Goal: Navigation & Orientation: Find specific page/section

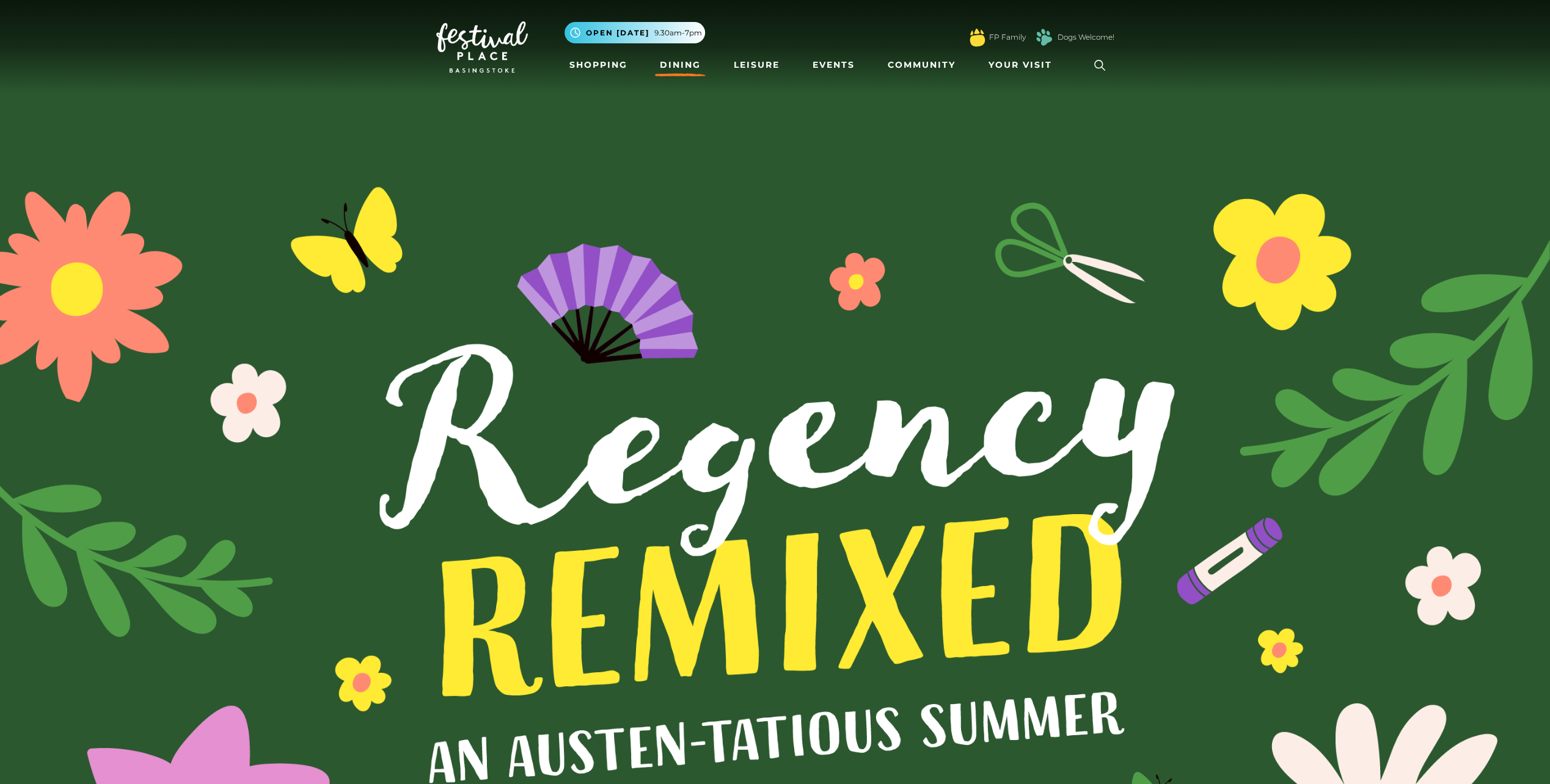
click at [680, 64] on link "Dining" at bounding box center [680, 65] width 51 height 23
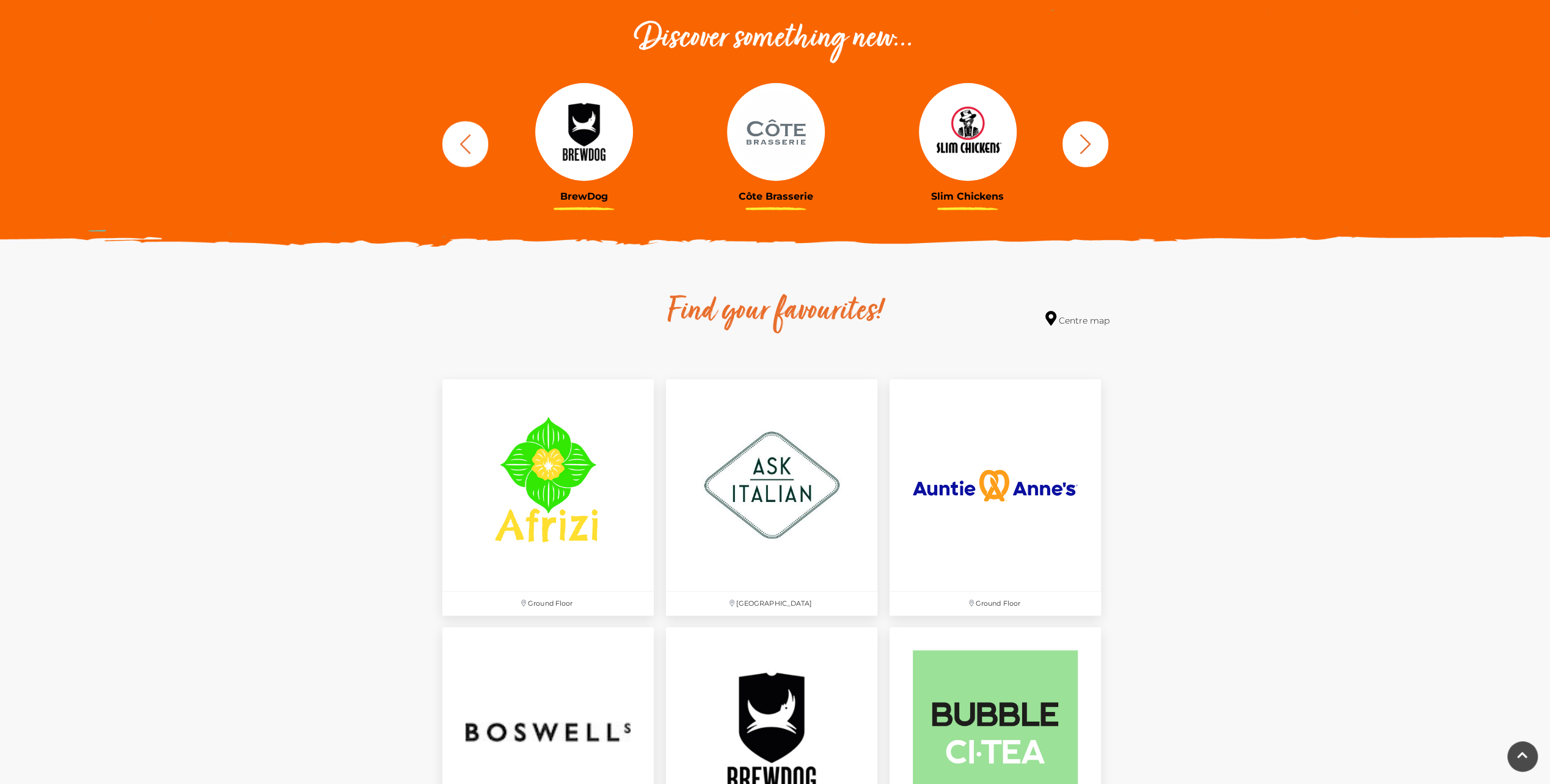
scroll to position [428, 0]
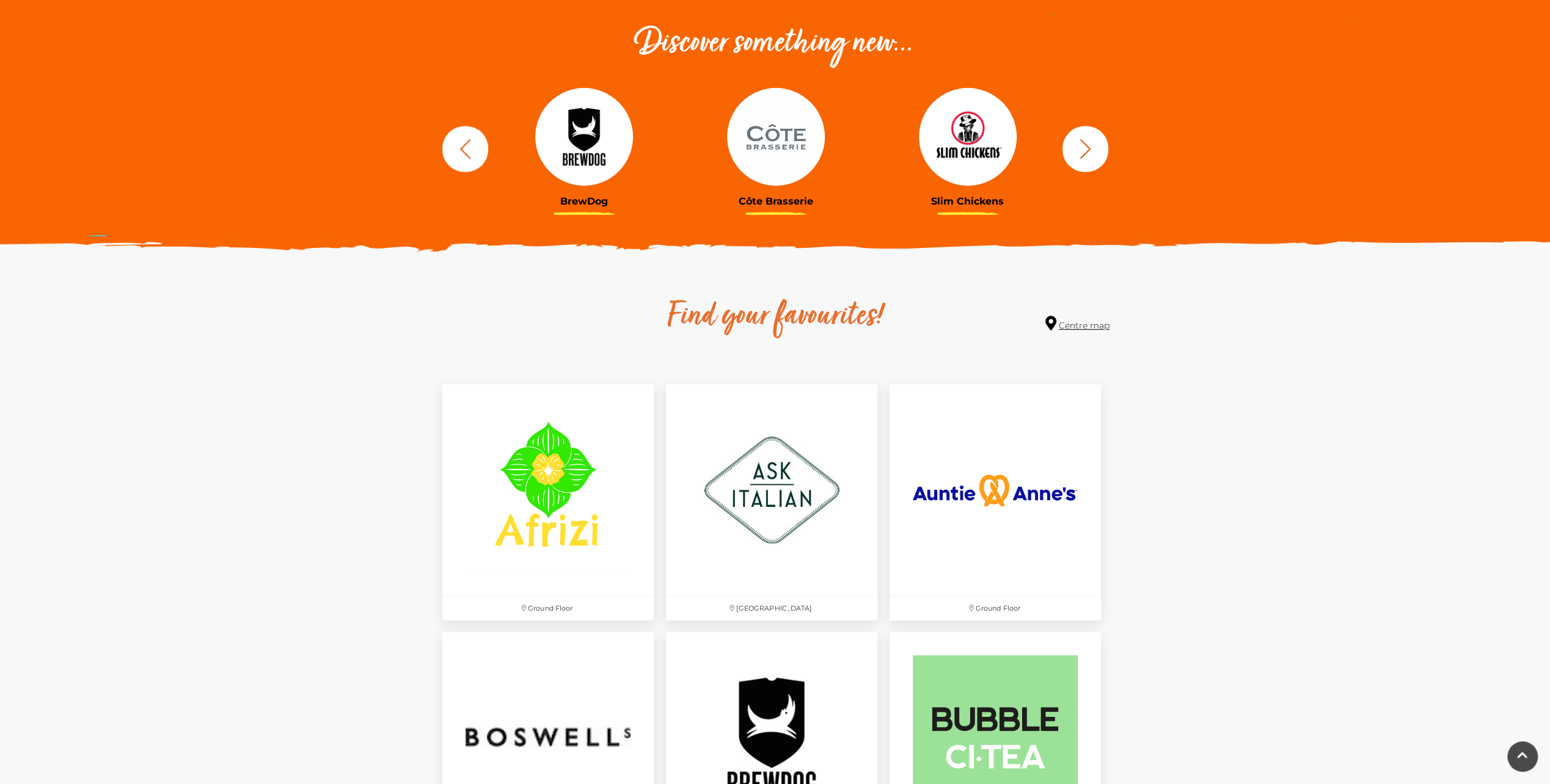
click at [1081, 322] on link "Centre map" at bounding box center [1077, 324] width 64 height 16
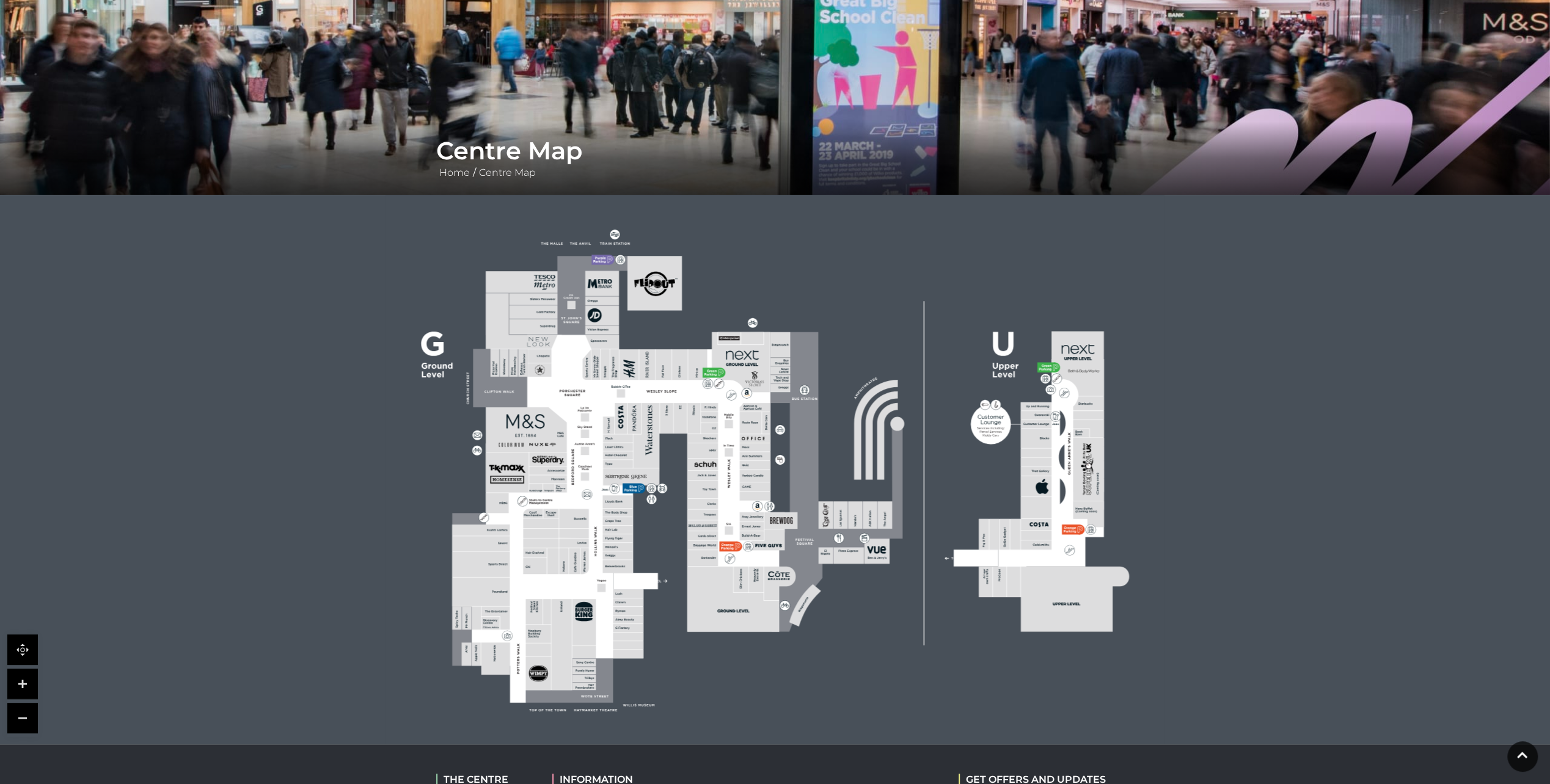
scroll to position [122, 0]
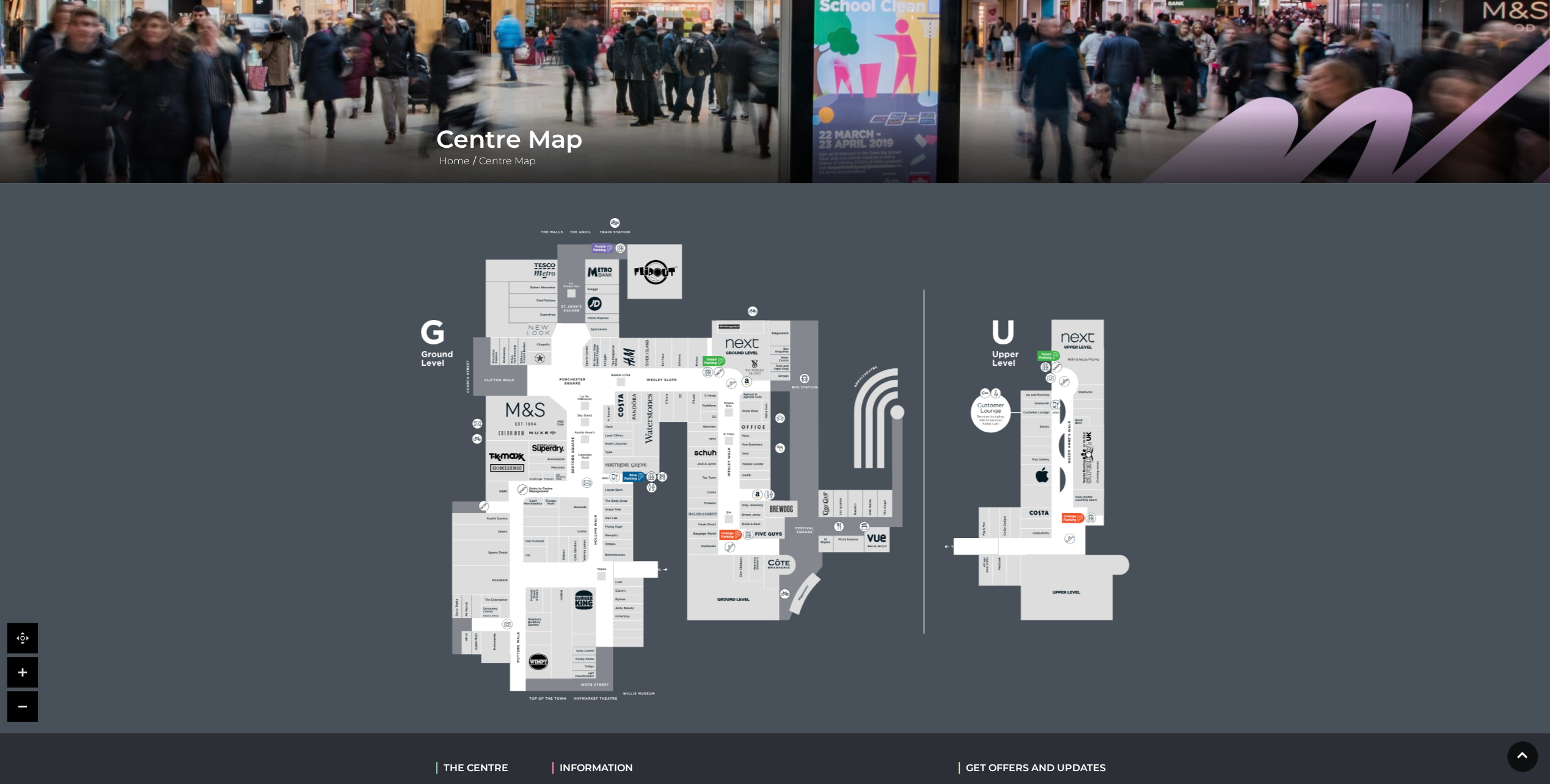
click at [24, 674] on link at bounding box center [23, 673] width 31 height 31
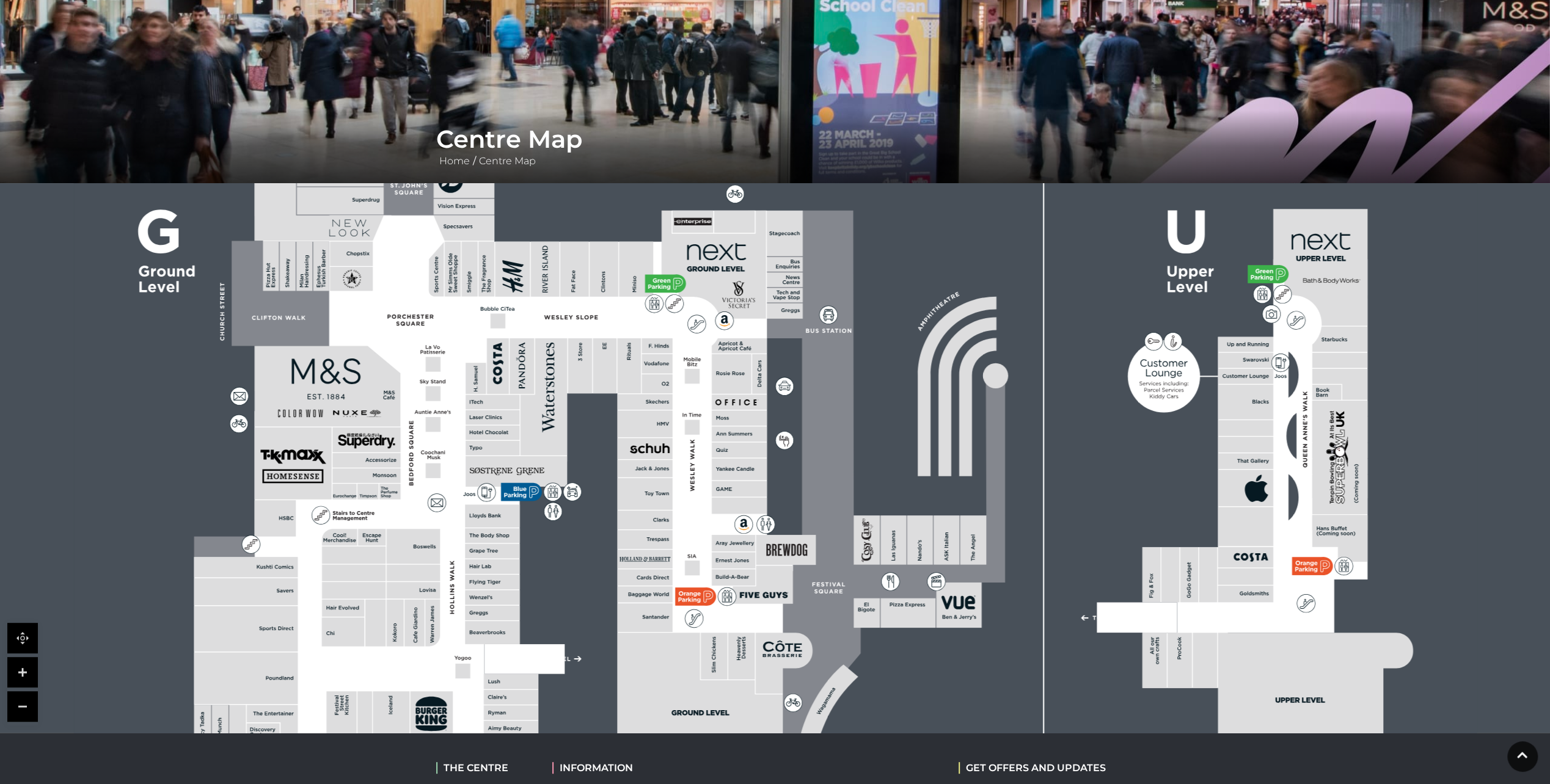
click at [24, 674] on link at bounding box center [23, 673] width 31 height 31
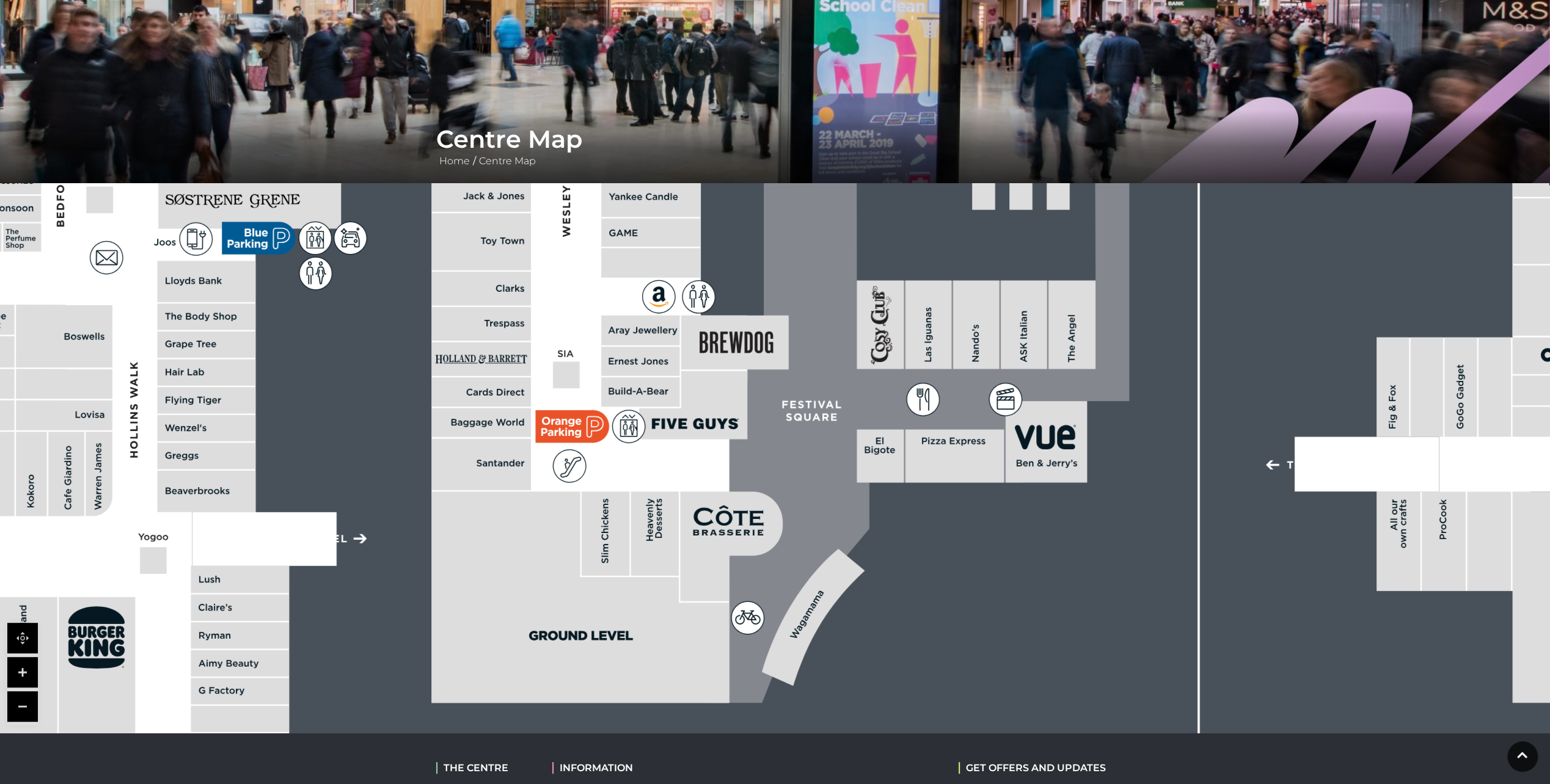
drag, startPoint x: 832, startPoint y: 678, endPoint x: 773, endPoint y: 396, distance: 288.1
click at [773, 396] on icon at bounding box center [911, 217] width 436 height 971
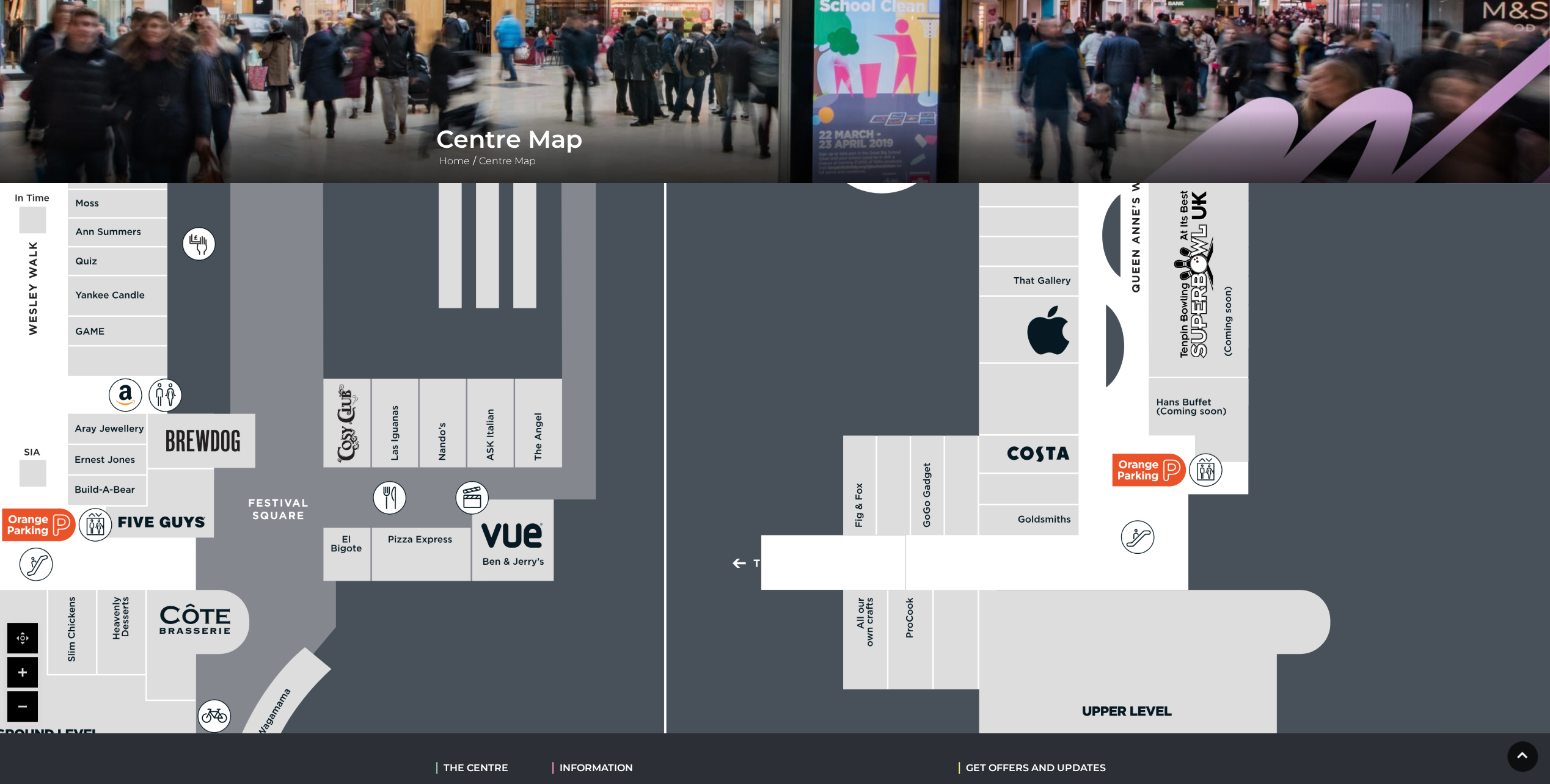
drag, startPoint x: 1315, startPoint y: 584, endPoint x: 782, endPoint y: 682, distance: 541.9
click at [782, 682] on rect at bounding box center [182, 276] width 2525 height 1781
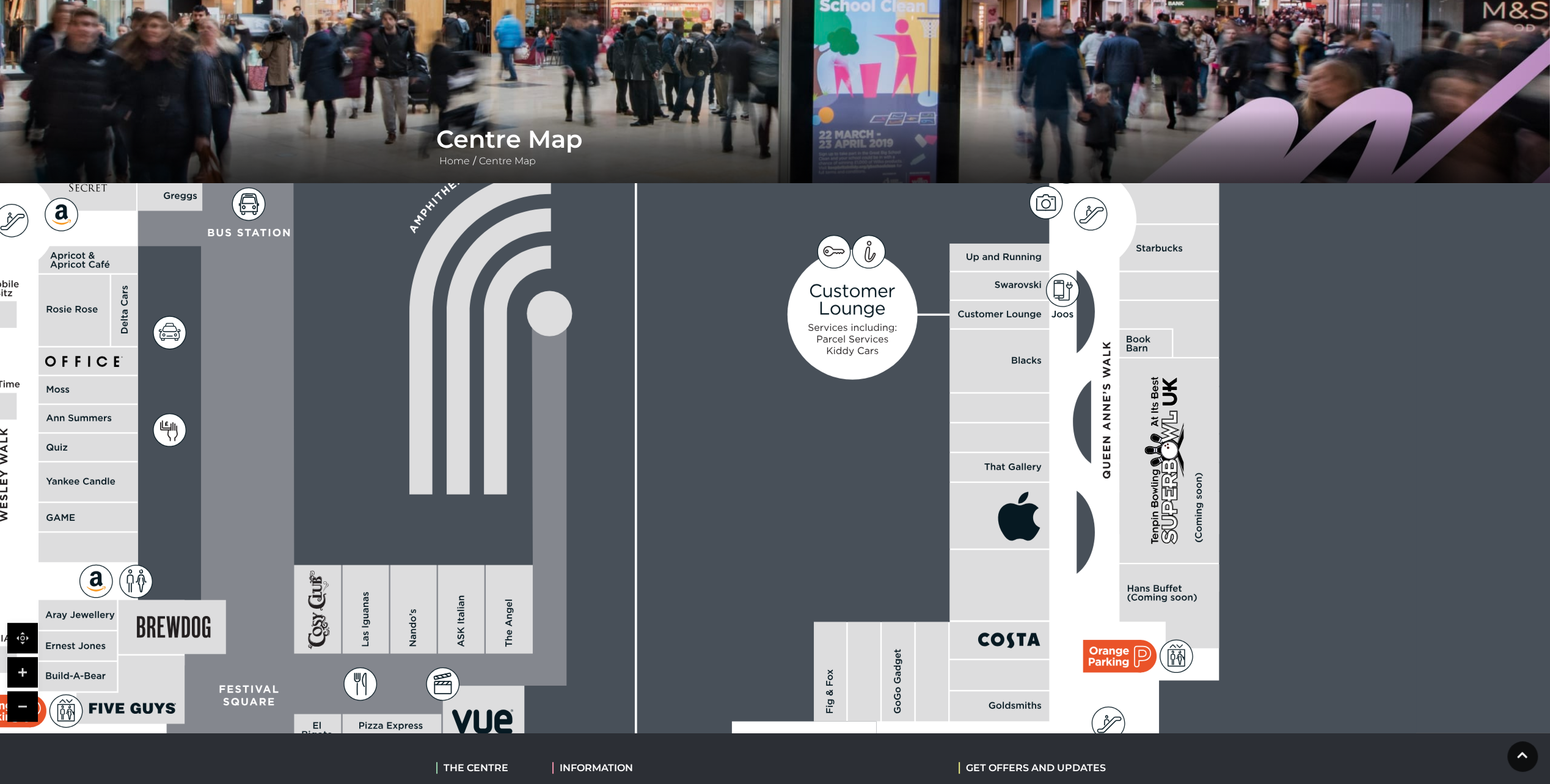
drag, startPoint x: 1305, startPoint y: 373, endPoint x: 1275, endPoint y: 559, distance: 188.4
click at [1275, 559] on rect at bounding box center [153, 462] width 2525 height 1781
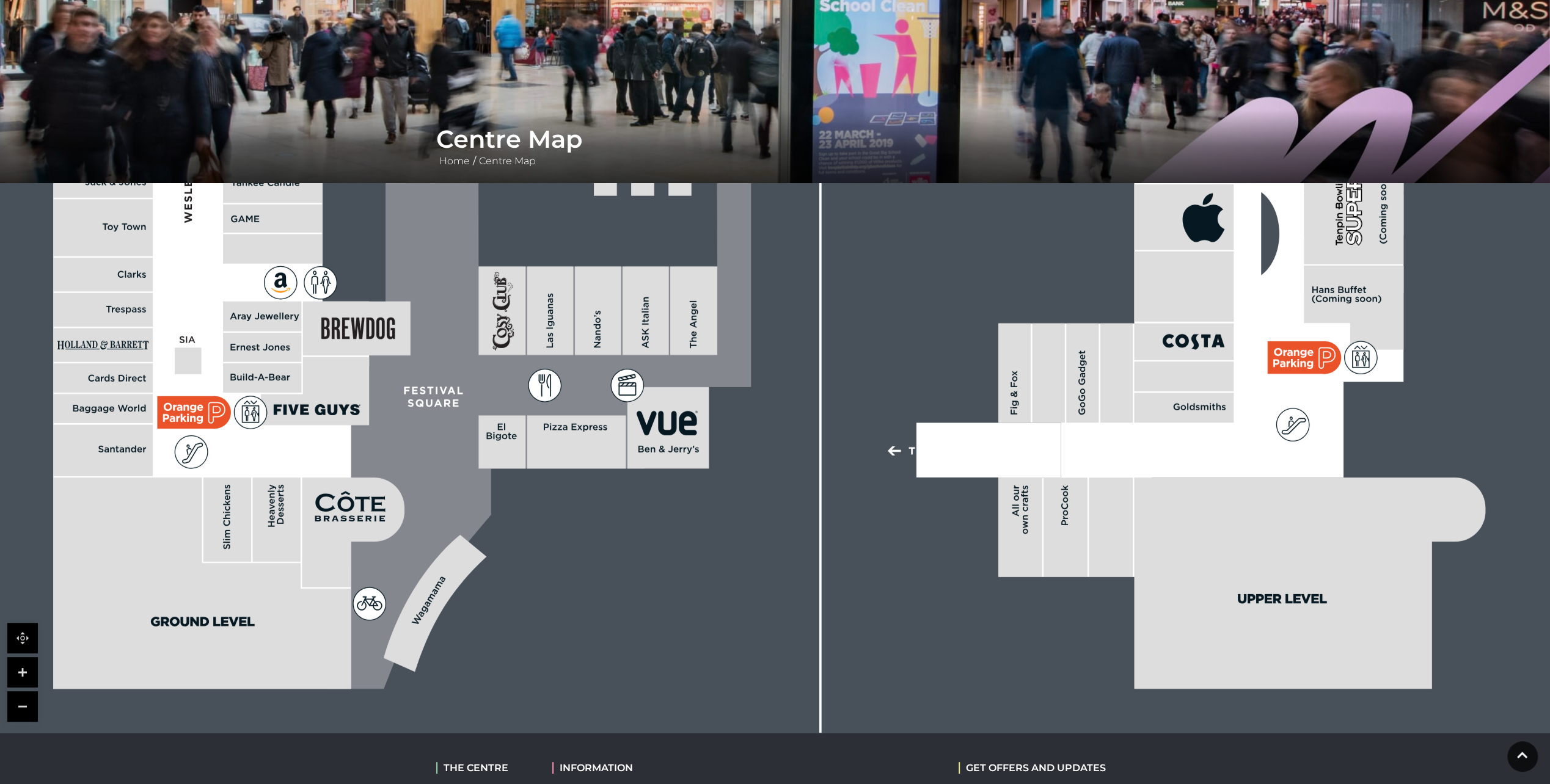
drag, startPoint x: 1262, startPoint y: 638, endPoint x: 1447, endPoint y: 339, distance: 351.6
click at [1447, 339] on rect at bounding box center [337, 163] width 2525 height 1781
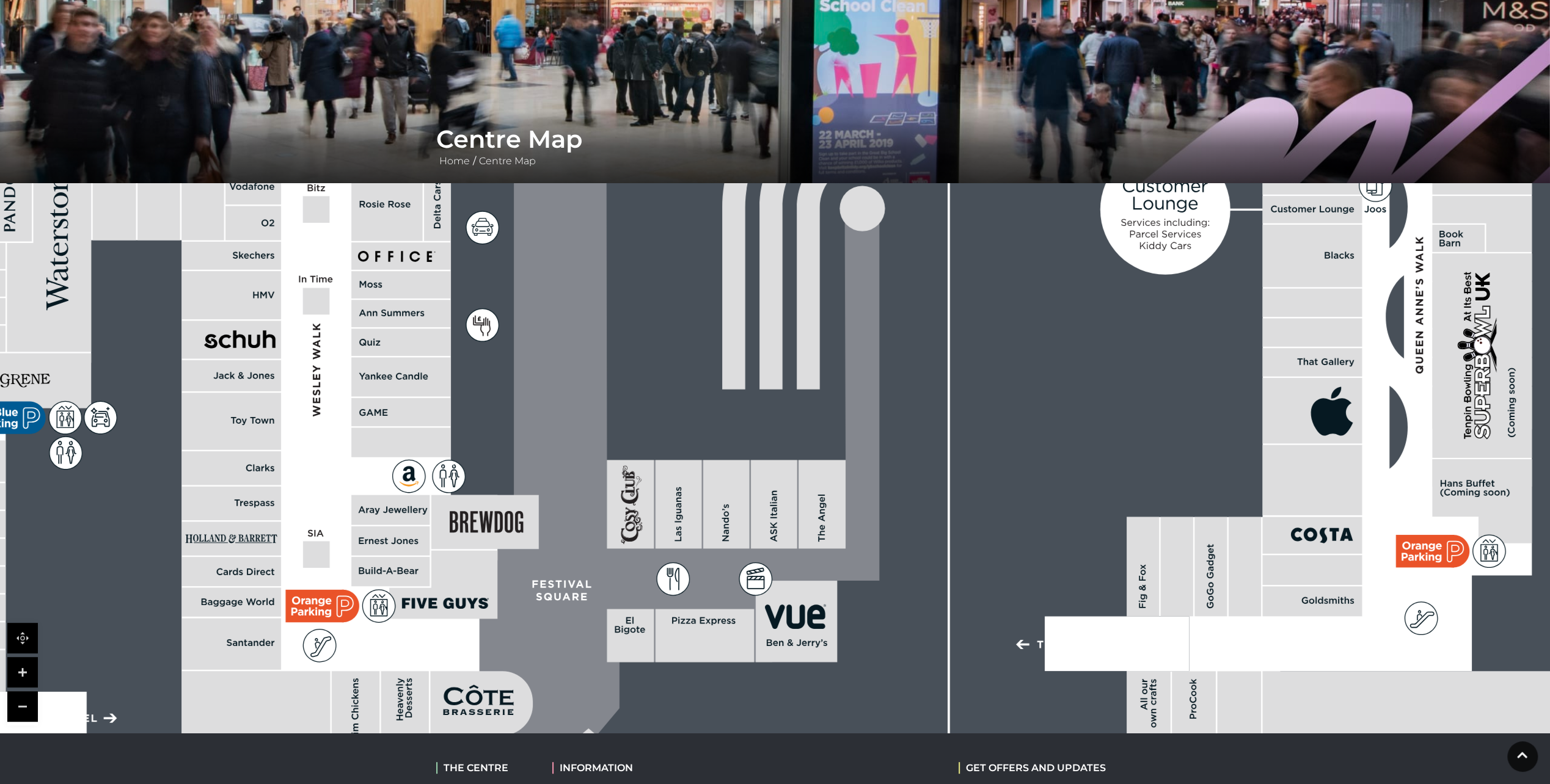
drag, startPoint x: 622, startPoint y: 535, endPoint x: 772, endPoint y: 754, distance: 265.4
click at [772, 754] on body "Skip to Navigation Skip to Content Toggle navigation .st5{fill:none;stroke:#FFF…" at bounding box center [775, 438] width 1550 height 1122
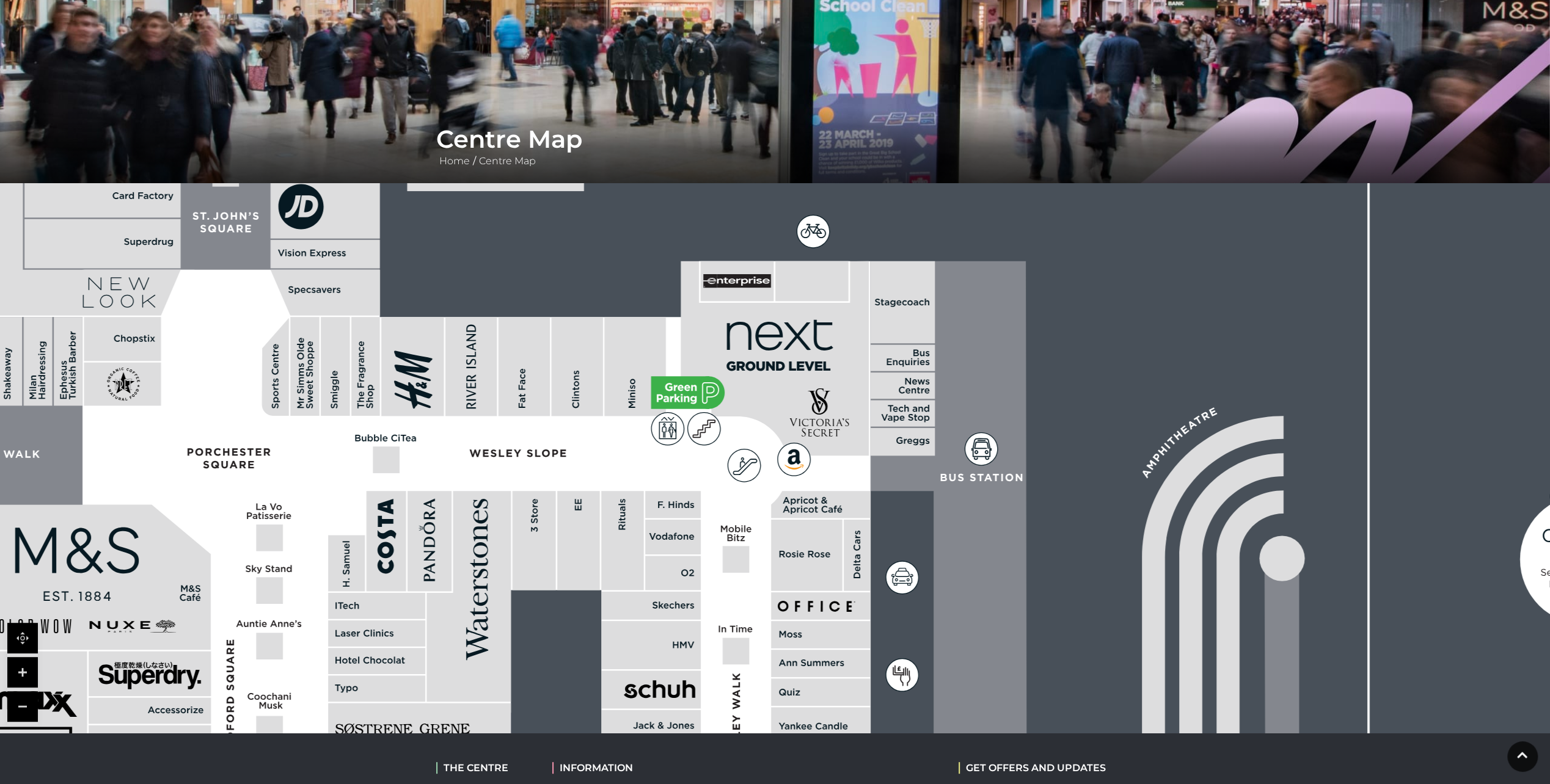
drag, startPoint x: 572, startPoint y: 315, endPoint x: 992, endPoint y: 665, distance: 546.7
click at [992, 665] on icon at bounding box center [1080, 746] width 436 height 971
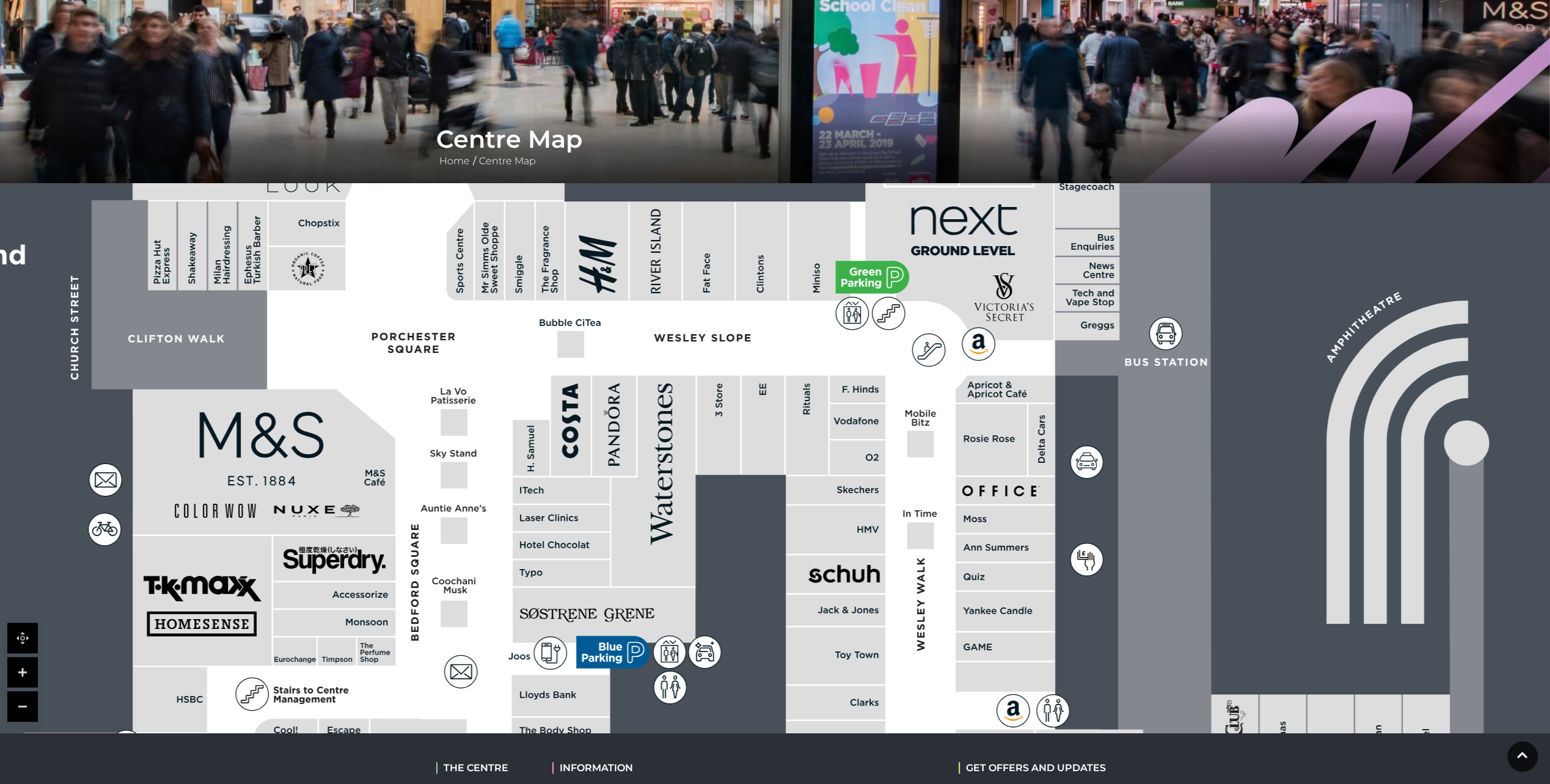
drag, startPoint x: 313, startPoint y: 470, endPoint x: 497, endPoint y: 355, distance: 217.0
click at [497, 355] on polygon at bounding box center [562, 723] width 1078 height 1249
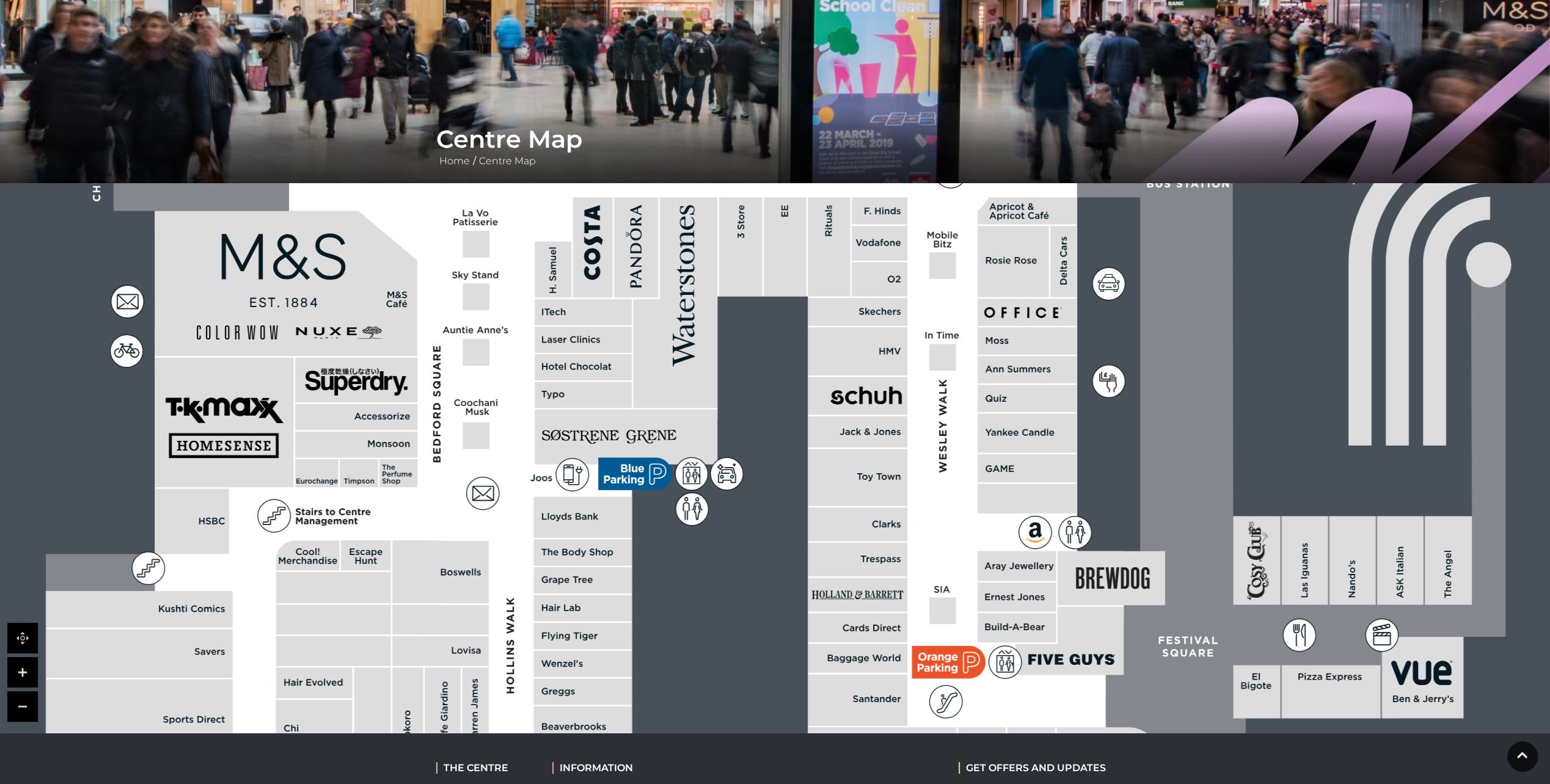
drag, startPoint x: 496, startPoint y: 365, endPoint x: 518, endPoint y: 175, distance: 191.3
click at [518, 175] on div "Centre Map Home / Centre Map" at bounding box center [775, 306] width 1550 height 855
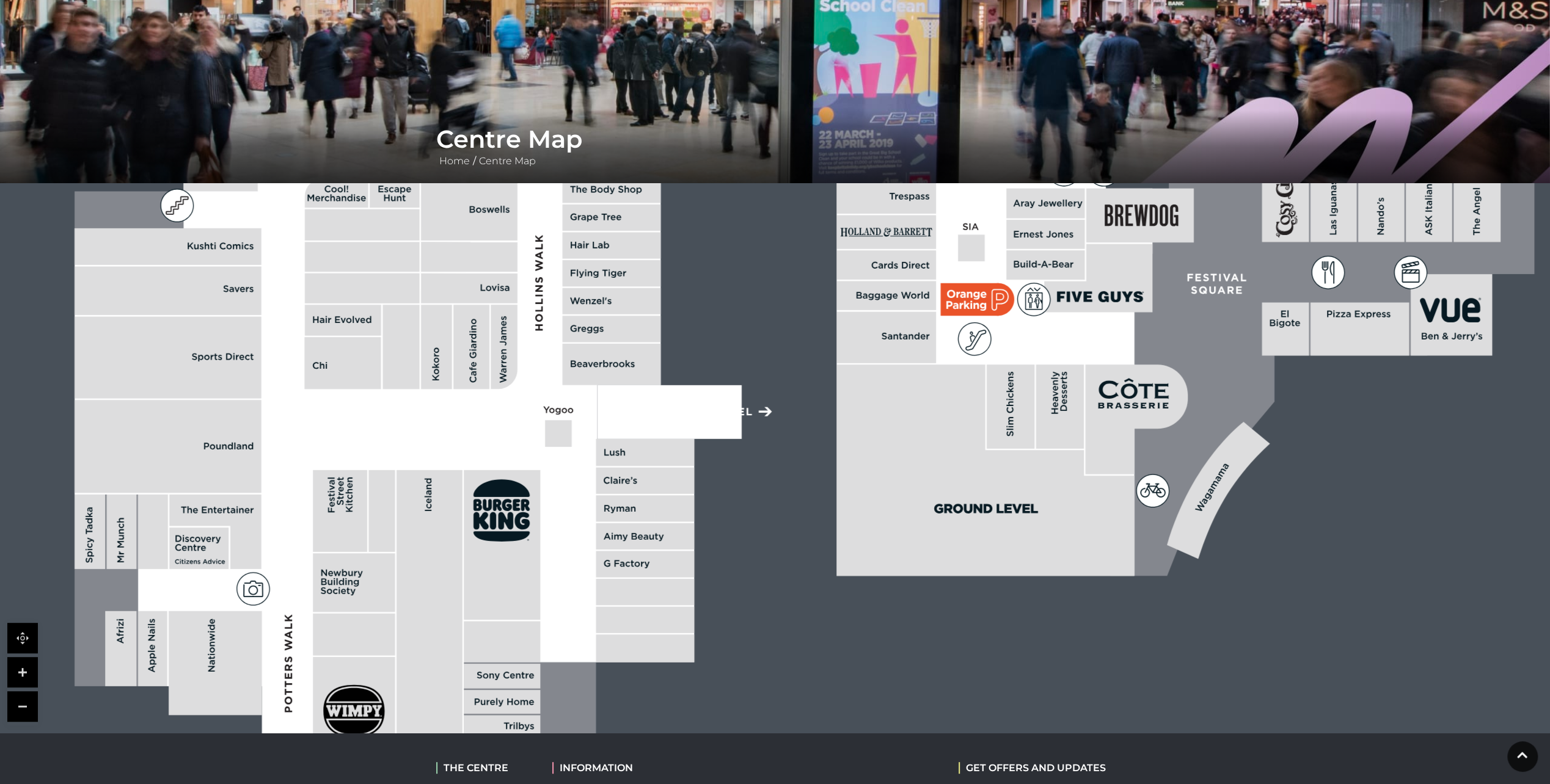
drag, startPoint x: 698, startPoint y: 609, endPoint x: 728, endPoint y: 308, distance: 302.5
click at [728, 308] on rect at bounding box center [1120, 50] width 2525 height 1781
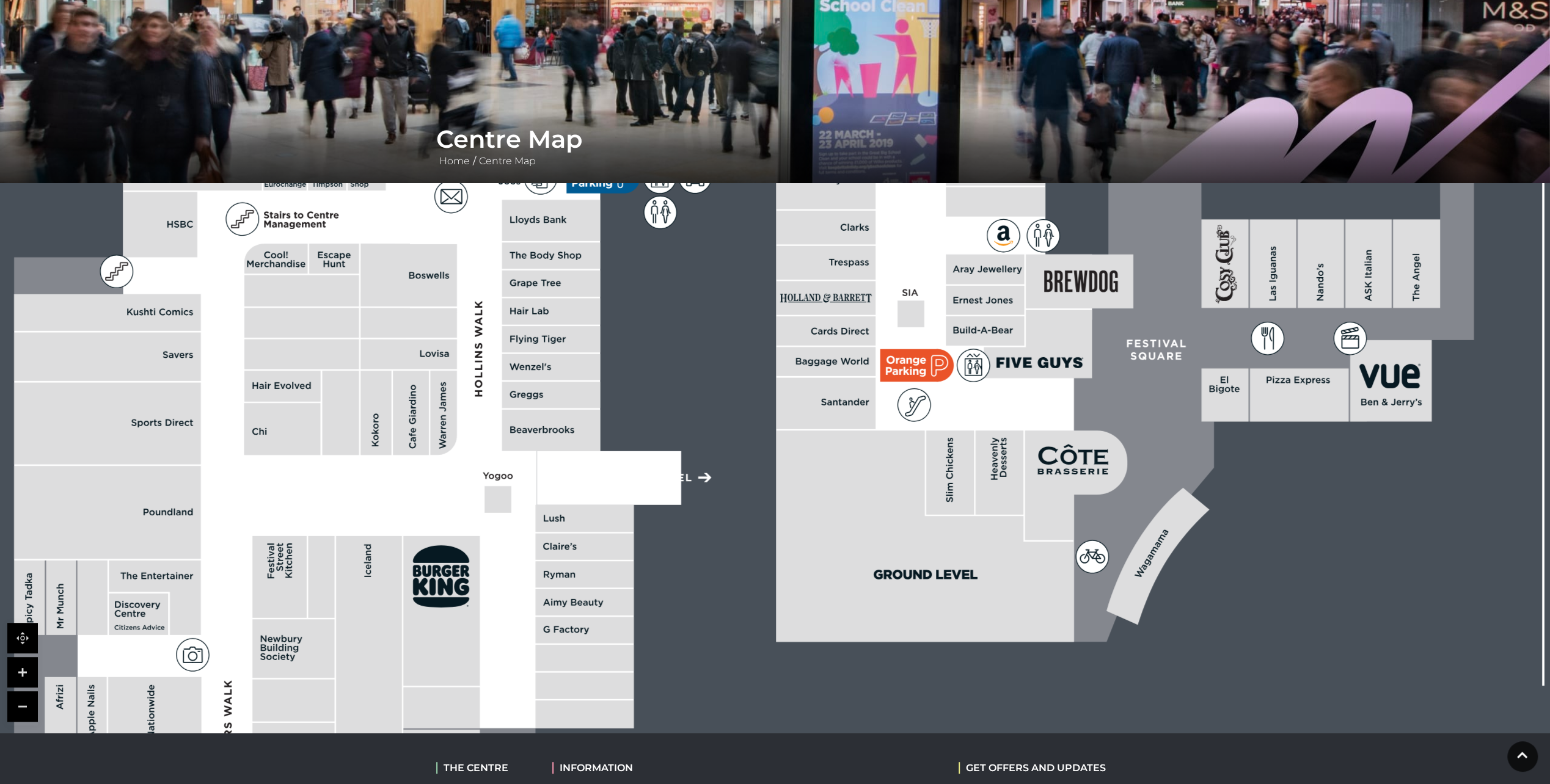
drag, startPoint x: 719, startPoint y: 665, endPoint x: 775, endPoint y: 707, distance: 70.0
click at [657, 734] on body "Skip to Navigation Skip to Content Toggle navigation .st5{fill:none;stroke:#FFF…" at bounding box center [775, 438] width 1550 height 1122
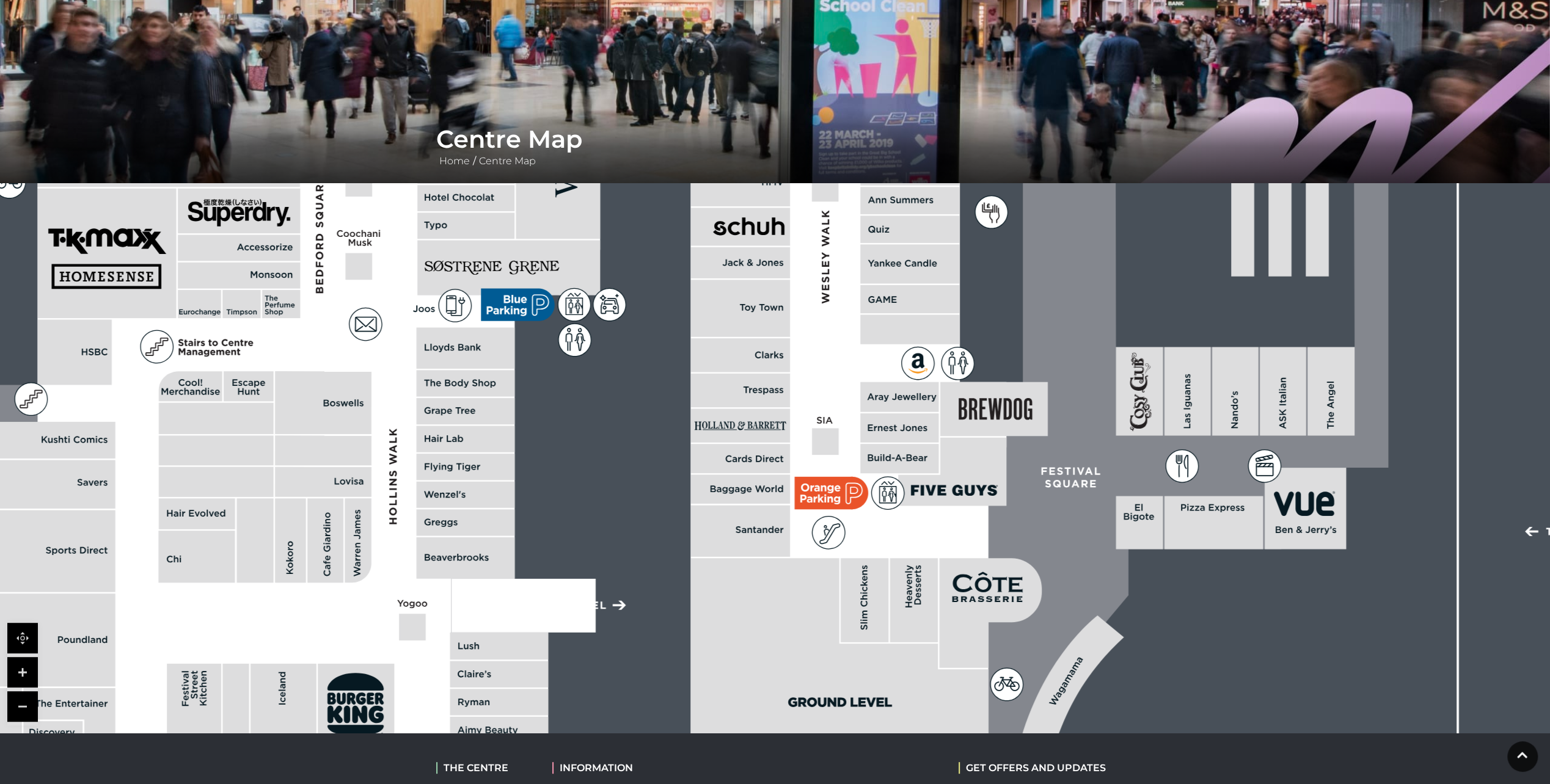
drag, startPoint x: 1296, startPoint y: 487, endPoint x: 1211, endPoint y: 614, distance: 152.8
click at [1211, 614] on rect at bounding box center [974, 244] width 2525 height 1781
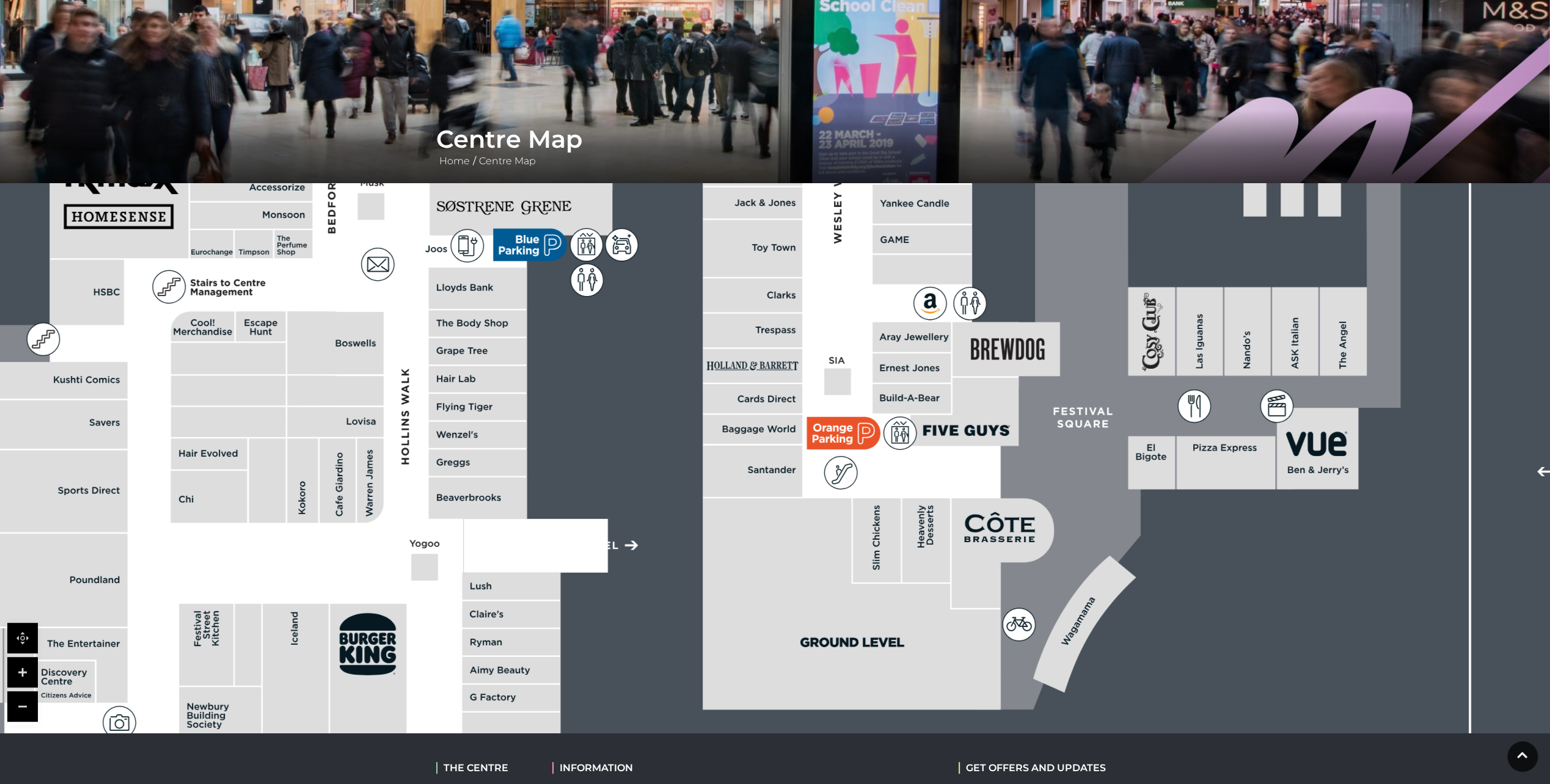
drag, startPoint x: 1208, startPoint y: 658, endPoint x: 1221, endPoint y: 597, distance: 62.4
click at [1221, 597] on rect at bounding box center [986, 183] width 2525 height 1781
